Goal: Transaction & Acquisition: Download file/media

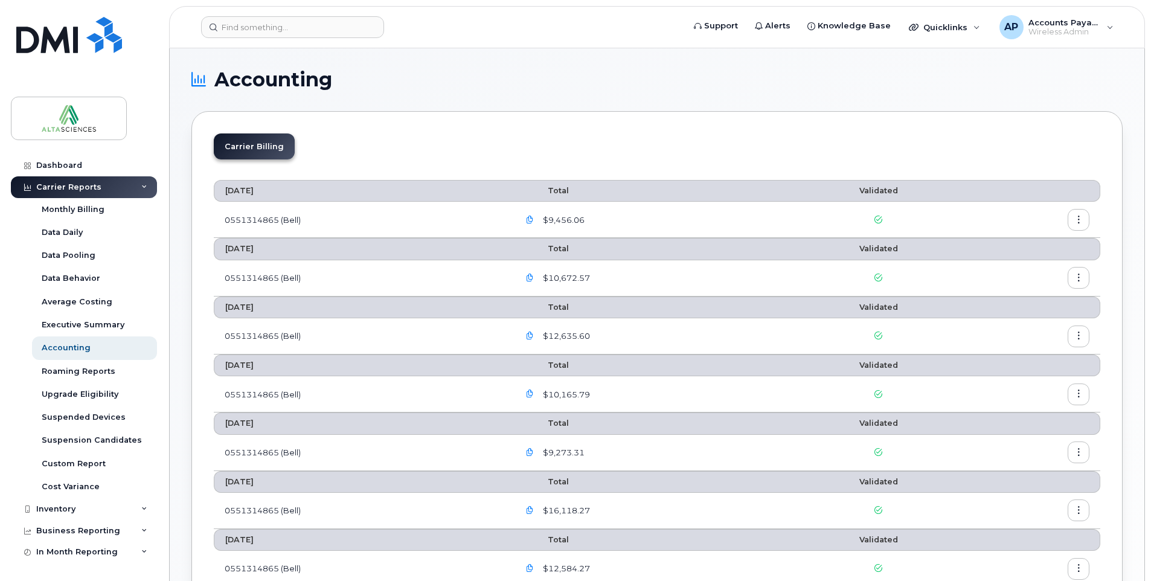
click at [533, 220] on icon "button" at bounding box center [530, 220] width 8 height 8
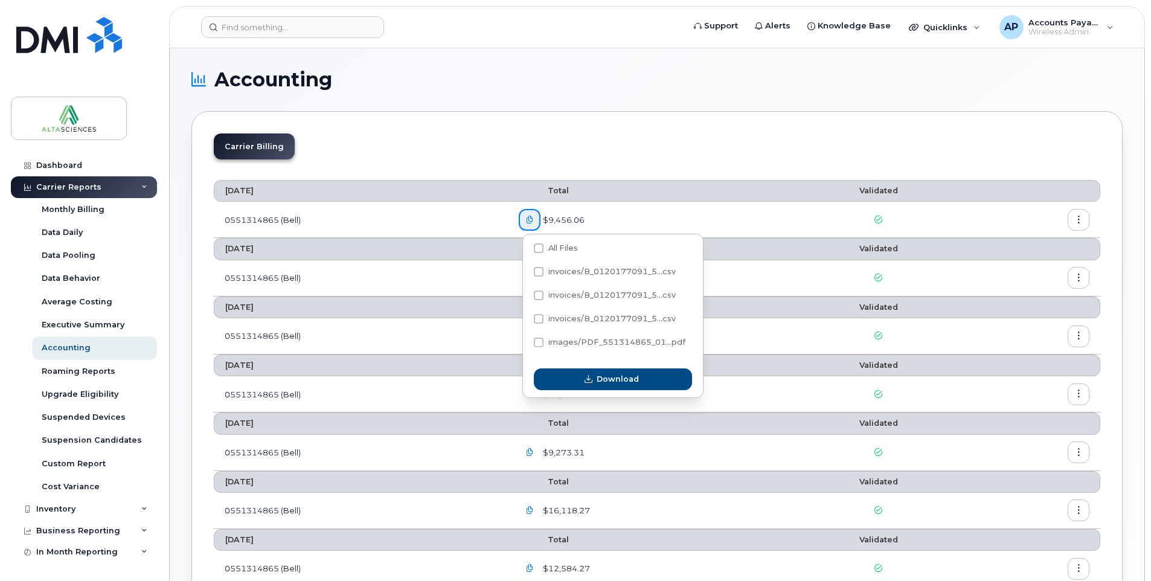
click at [591, 142] on div "Carrier Billing" at bounding box center [657, 152] width 887 height 36
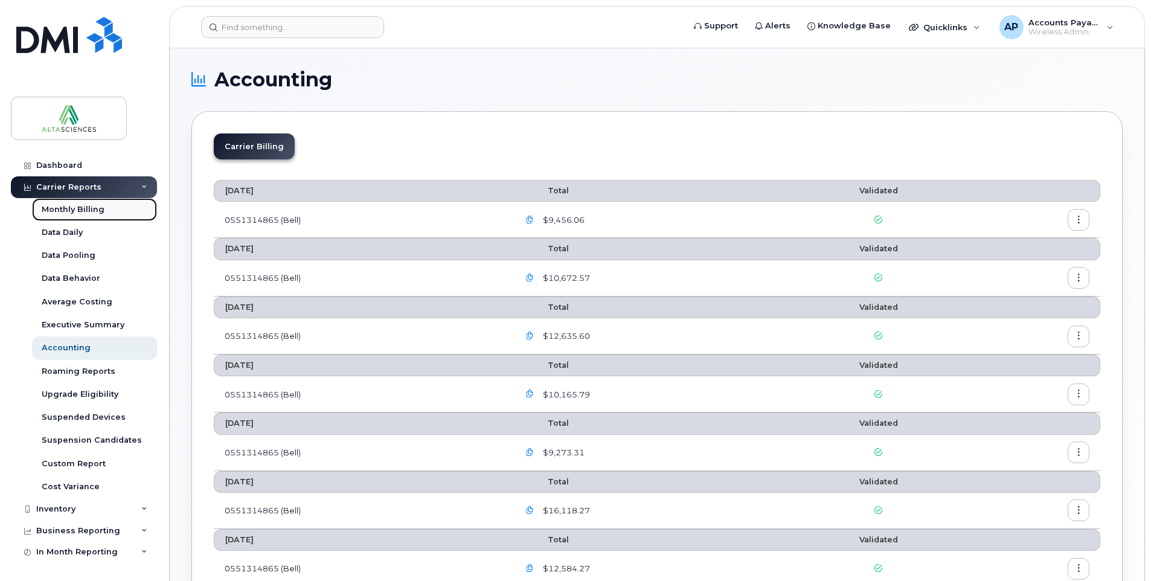
click at [69, 210] on div "Monthly Billing" at bounding box center [73, 209] width 63 height 11
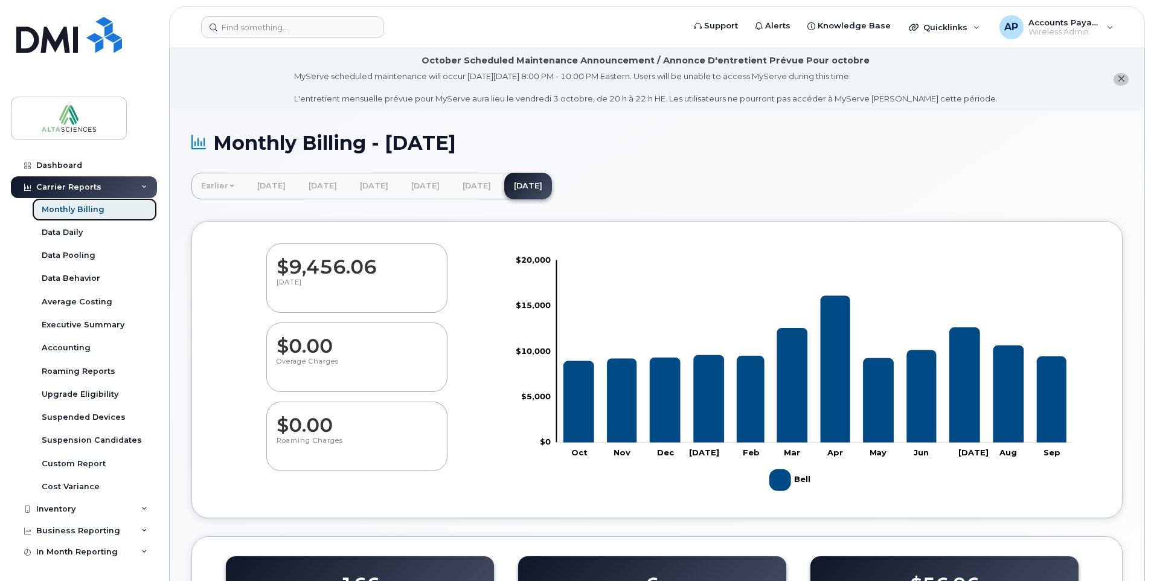
click at [70, 208] on div "Monthly Billing" at bounding box center [73, 209] width 63 height 11
click at [74, 189] on div "Carrier Reports" at bounding box center [68, 187] width 65 height 10
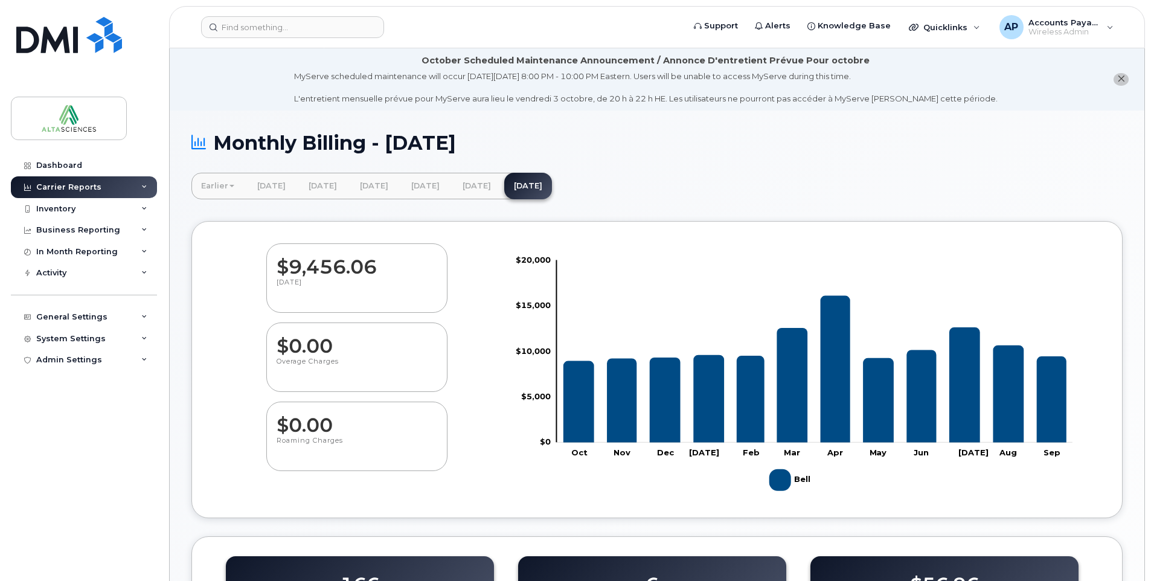
click at [74, 186] on div "Carrier Reports" at bounding box center [68, 187] width 65 height 10
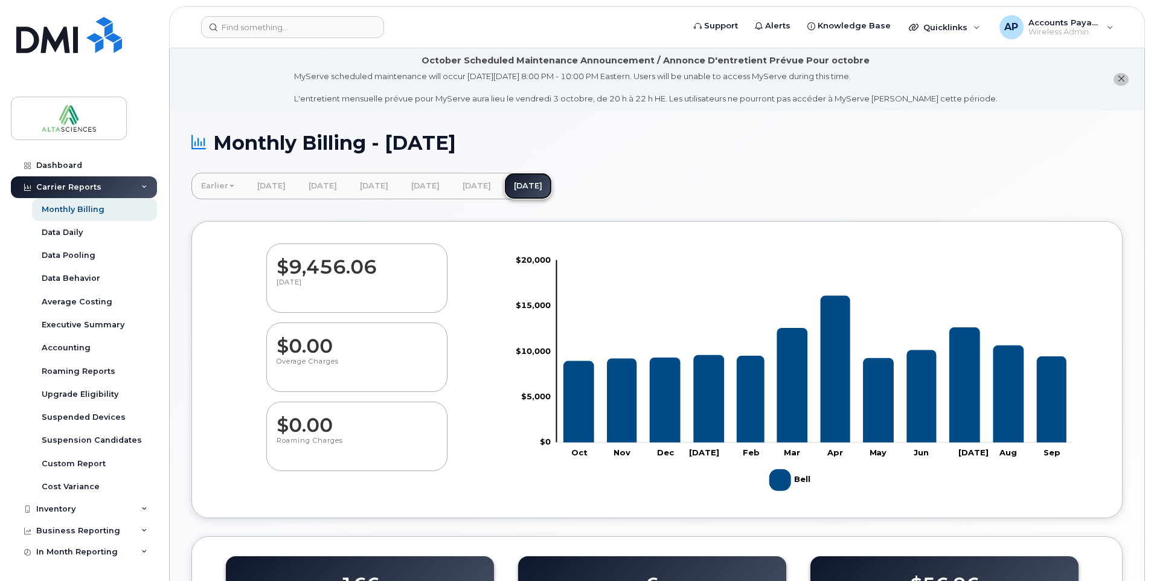
click at [552, 184] on link "[DATE]" at bounding box center [528, 186] width 48 height 27
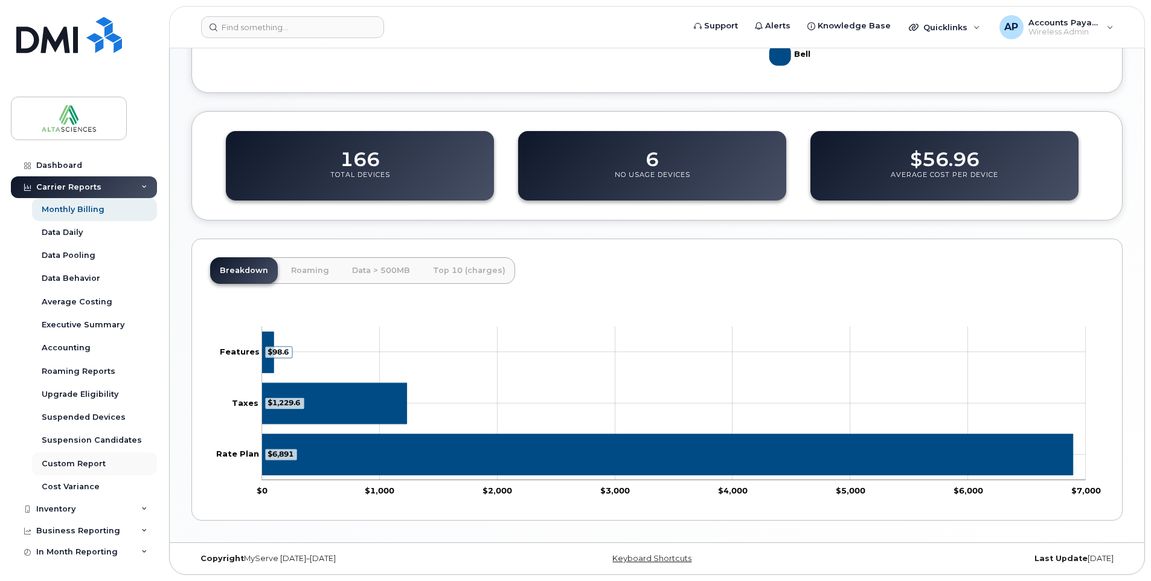
scroll to position [365, 0]
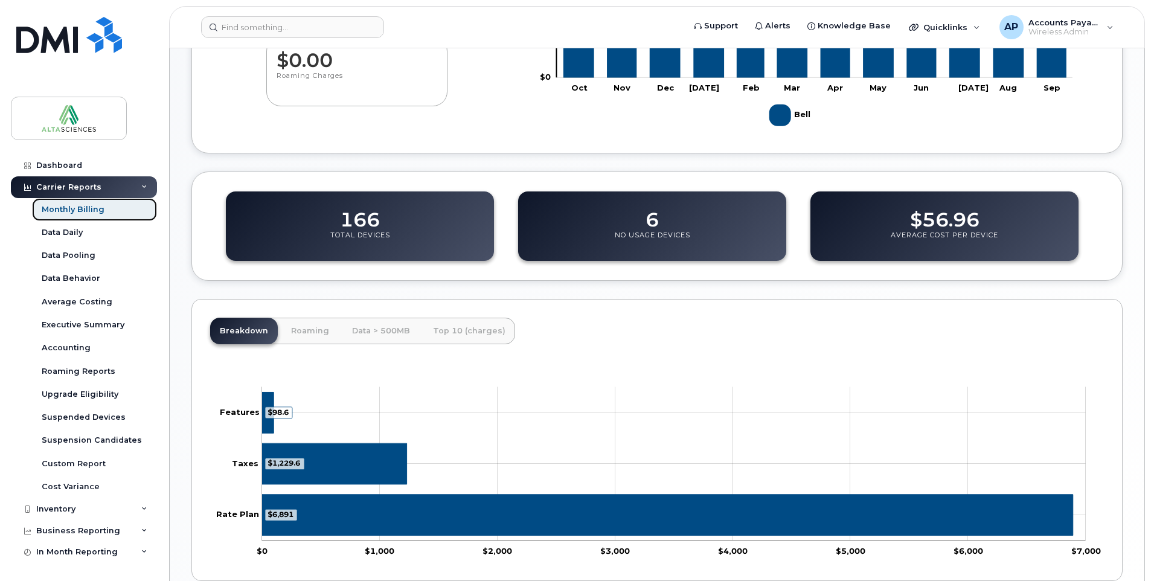
click at [66, 210] on div "Monthly Billing" at bounding box center [73, 209] width 63 height 11
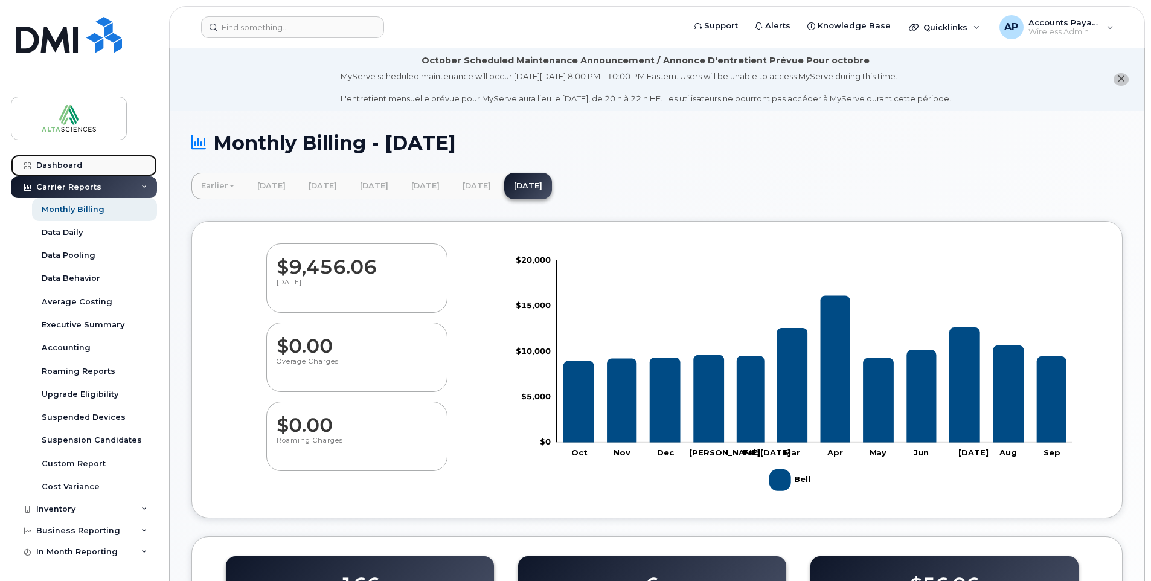
click at [62, 156] on link "Dashboard" at bounding box center [84, 166] width 146 height 22
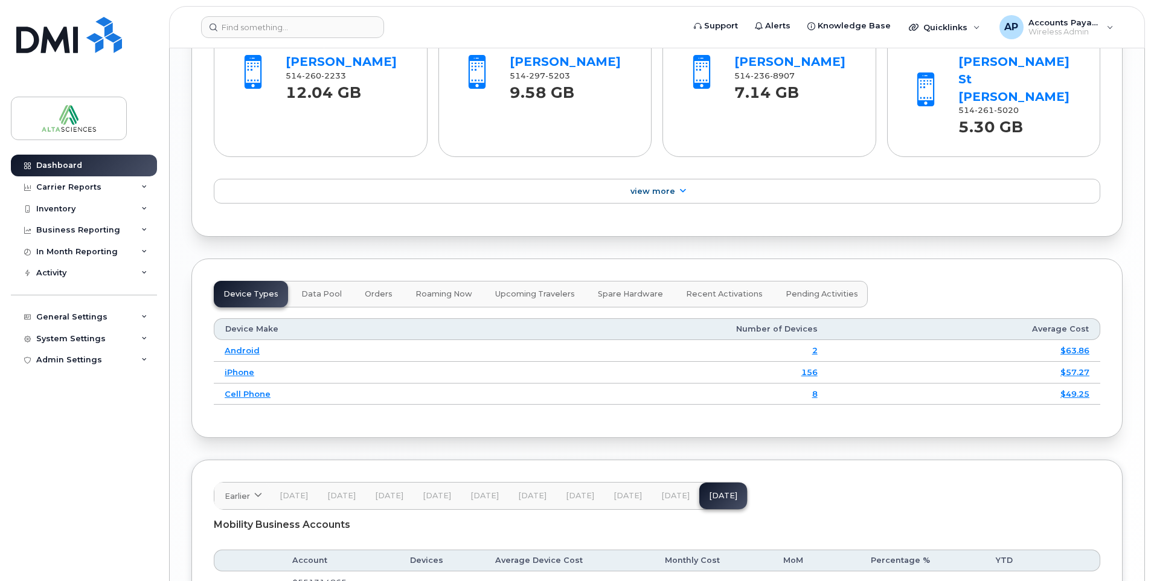
scroll to position [1520, 0]
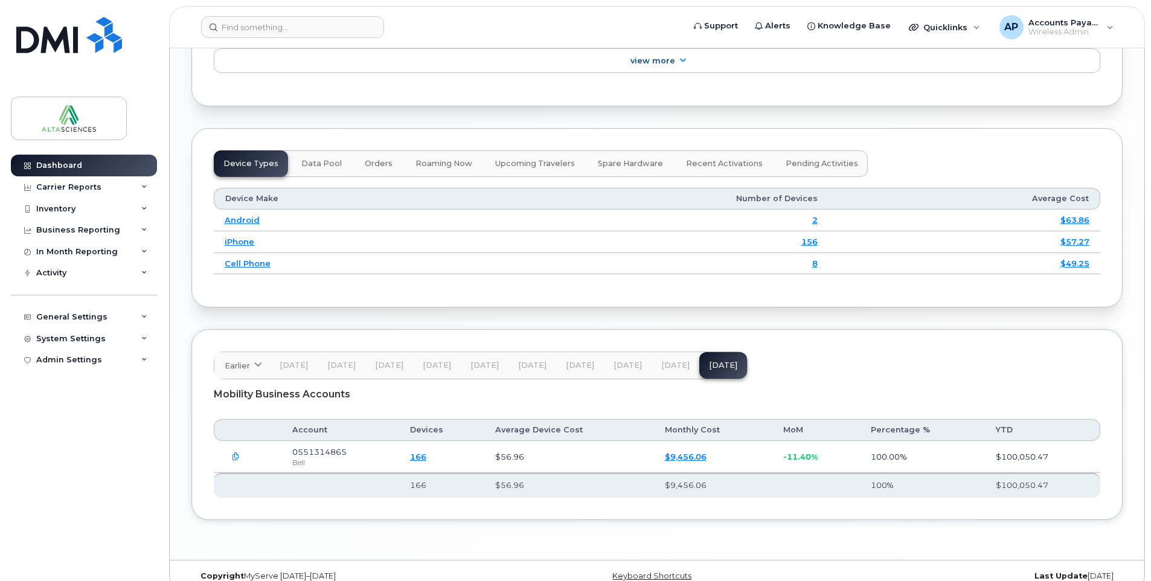
click at [236, 453] on icon "button" at bounding box center [236, 457] width 8 height 8
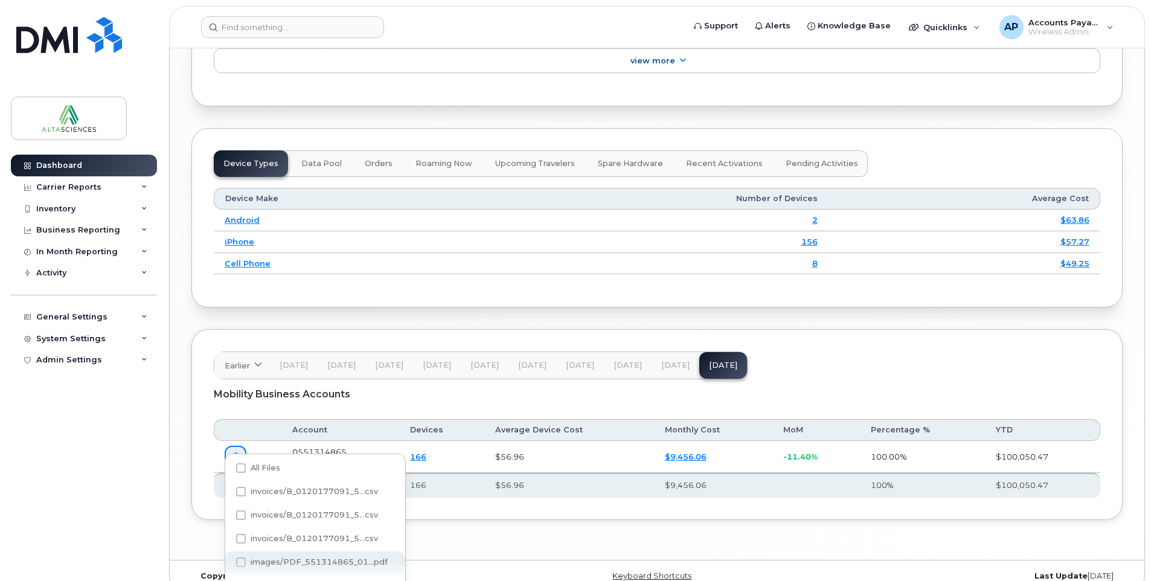
scroll to position [1557, 0]
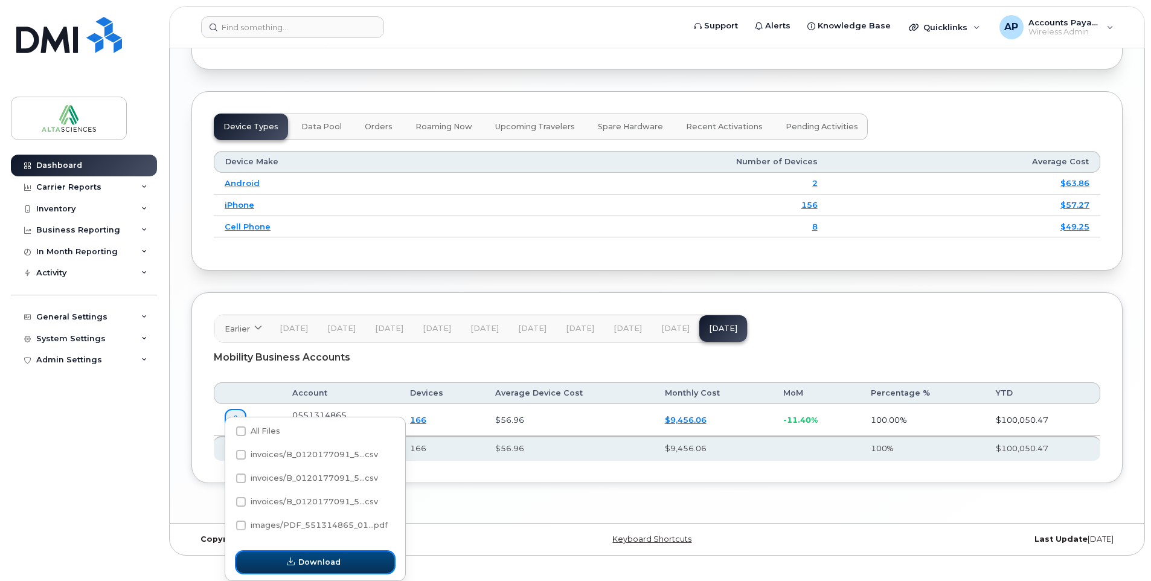
click at [314, 560] on span "Download" at bounding box center [319, 561] width 42 height 11
drag, startPoint x: 295, startPoint y: 560, endPoint x: 429, endPoint y: 552, distance: 133.7
click at [297, 559] on span "button" at bounding box center [290, 561] width 11 height 11
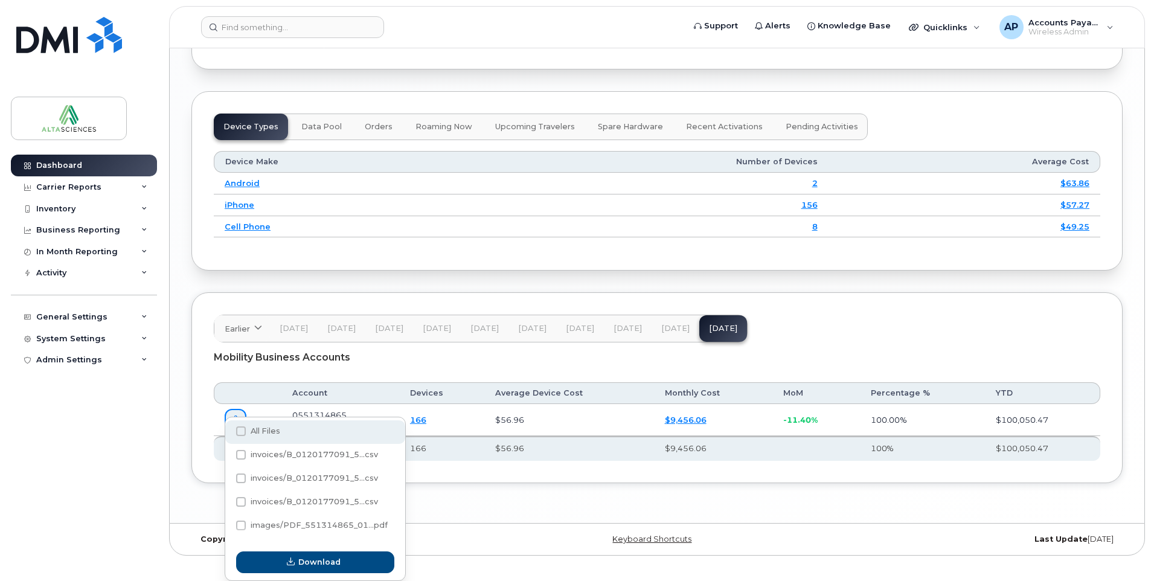
click at [243, 430] on span at bounding box center [241, 431] width 10 height 10
click at [228, 430] on input "All Files" at bounding box center [225, 432] width 6 height 6
checkbox input "true"
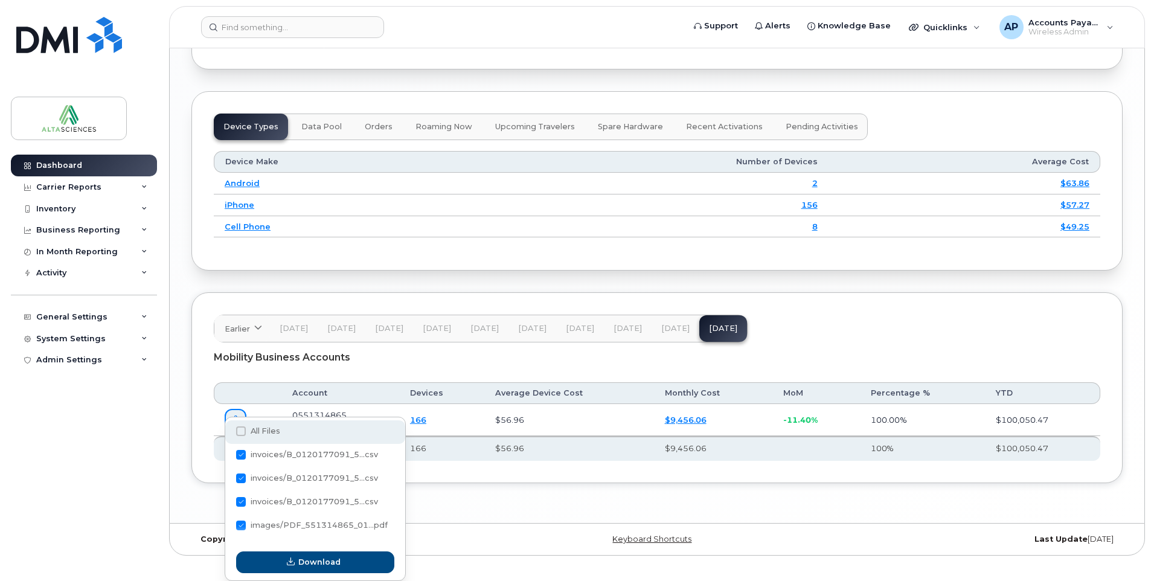
checkbox input "true"
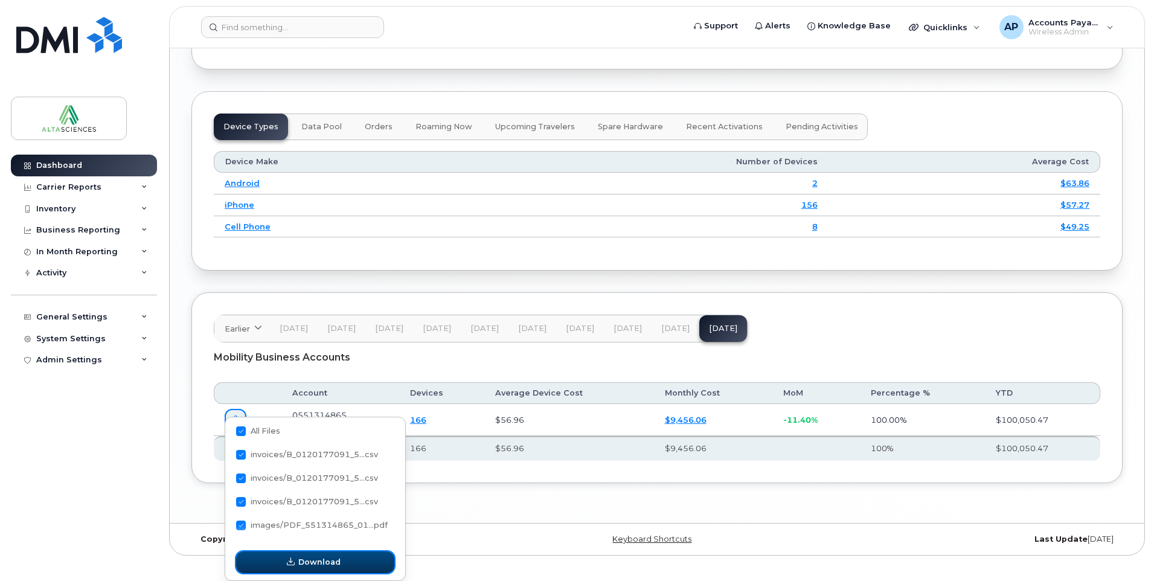
click at [329, 558] on span "Download" at bounding box center [319, 561] width 42 height 11
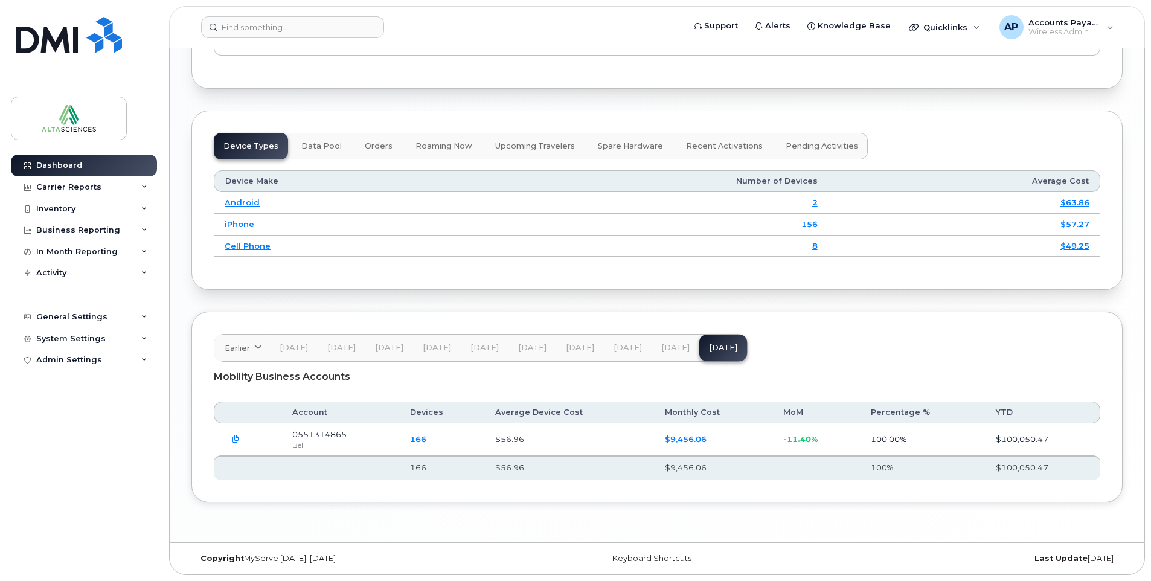
scroll to position [1520, 0]
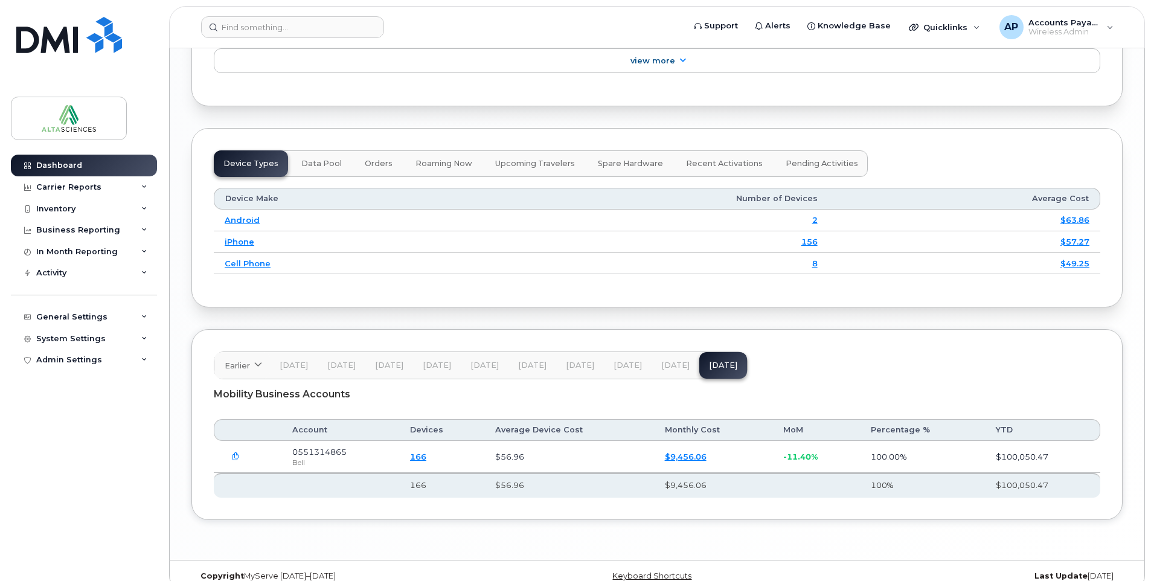
click at [66, 460] on div "Dashboard Carrier Reports Monthly Billing Data Daily Data Pooling Data Behavior…" at bounding box center [85, 359] width 149 height 408
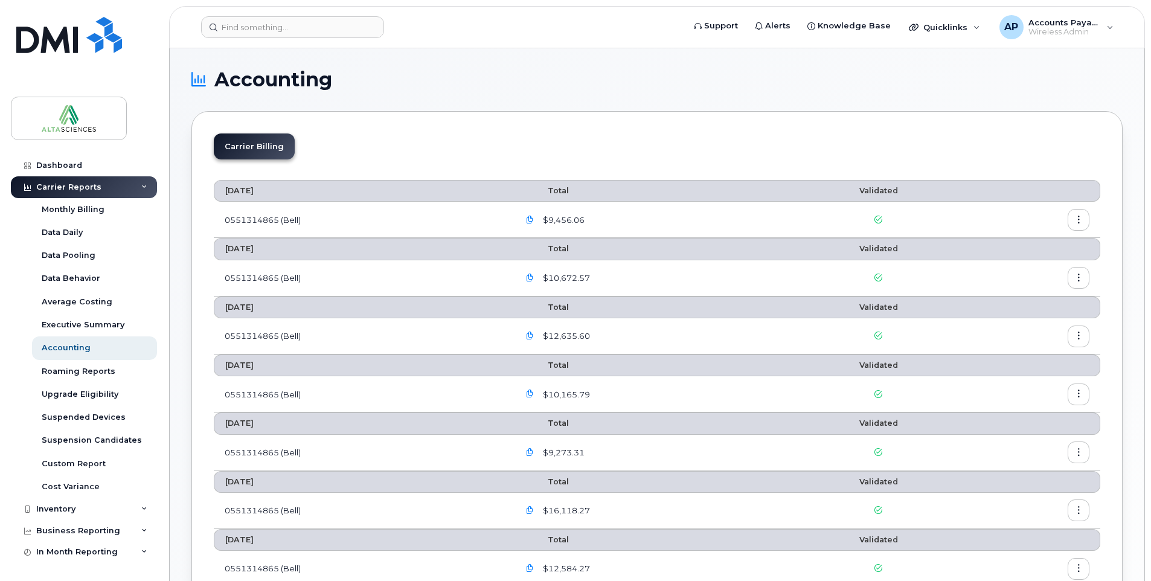
click at [1080, 224] on icon "button" at bounding box center [1079, 220] width 8 height 8
click at [1028, 271] on span "Download" at bounding box center [1023, 268] width 47 height 11
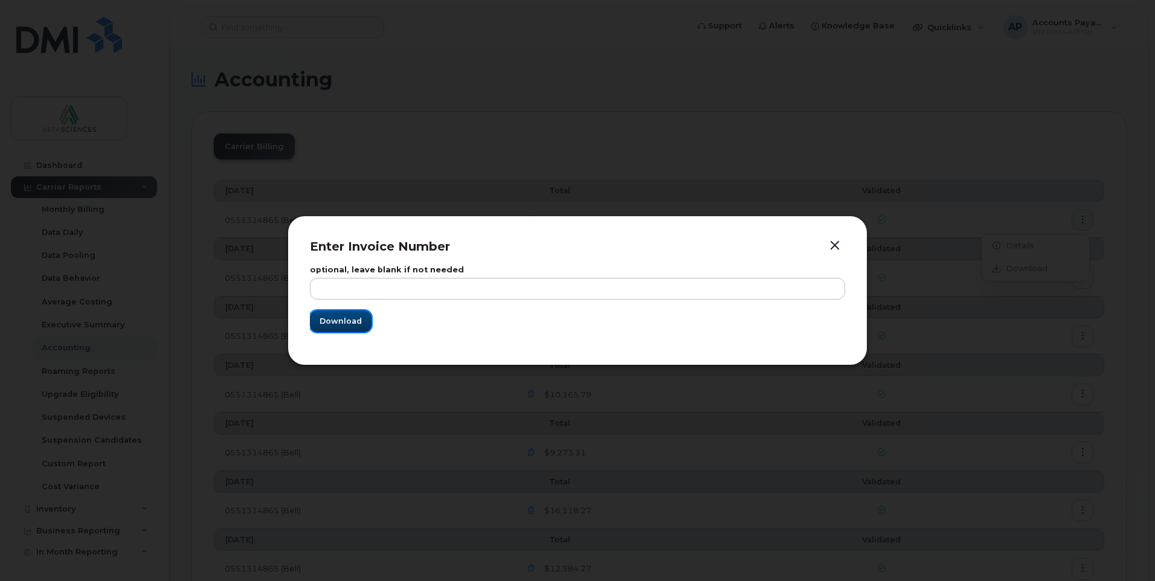
click at [348, 315] on button "Download" at bounding box center [341, 322] width 62 height 22
